Goal: Obtain resource: Download file/media

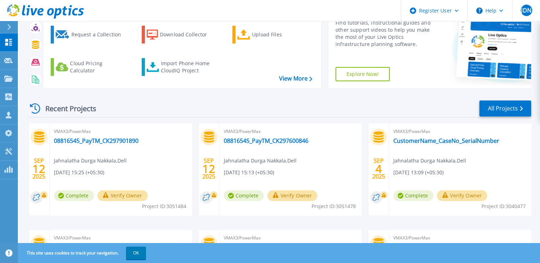
scroll to position [71, 0]
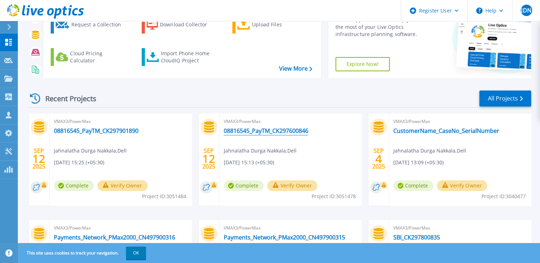
click at [268, 128] on link "08816545_PayTM_CK297600846" at bounding box center [266, 130] width 85 height 7
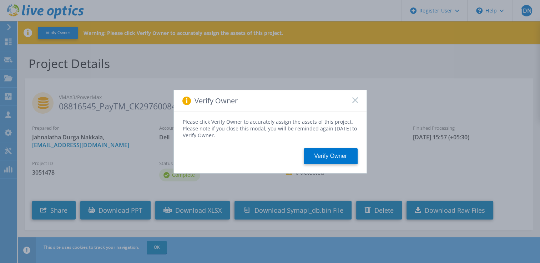
click at [354, 98] on icon at bounding box center [355, 100] width 6 height 6
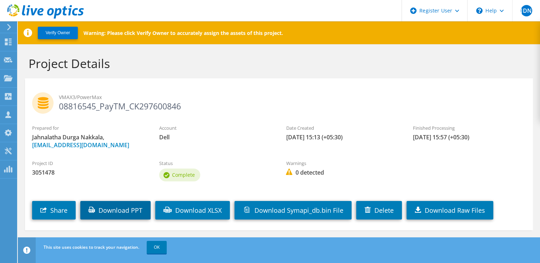
click at [131, 211] on link "Download PPT" at bounding box center [115, 210] width 70 height 19
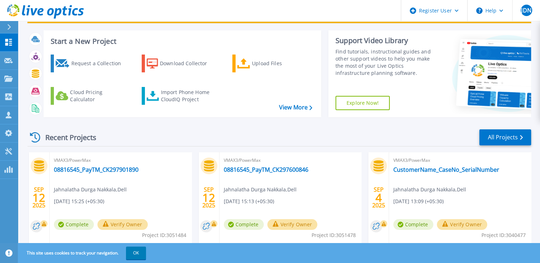
scroll to position [107, 0]
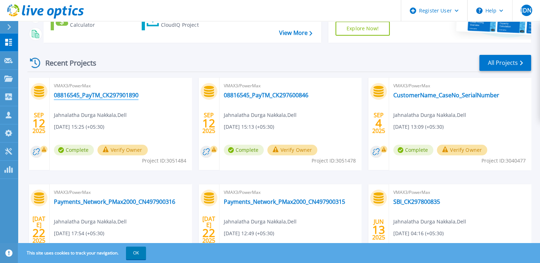
click at [126, 94] on link "08816545_PayTM_CK297901890" at bounding box center [96, 95] width 85 height 7
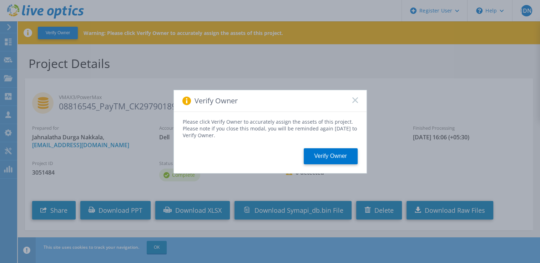
click at [354, 98] on icon at bounding box center [355, 100] width 6 height 6
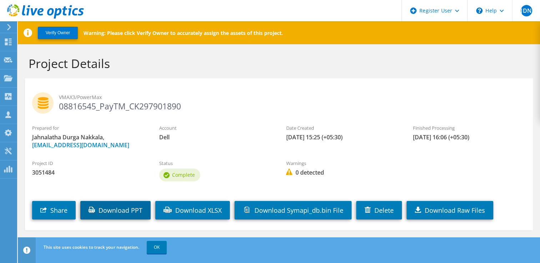
click at [127, 205] on link "Download PPT" at bounding box center [115, 210] width 70 height 19
click at [266, 68] on h1 "Project Details" at bounding box center [277, 63] width 497 height 15
